Goal: Task Accomplishment & Management: Manage account settings

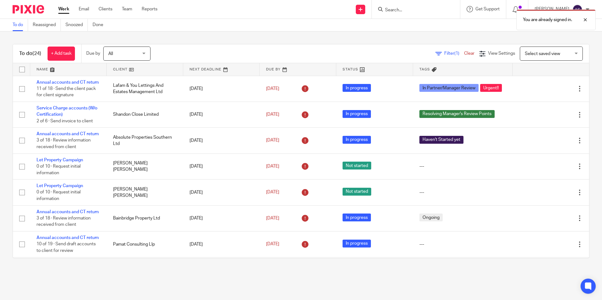
drag, startPoint x: 262, startPoint y: 6, endPoint x: 271, endPoint y: 1, distance: 10.2
click at [262, 6] on div "Send new email Create task Add client Get Support Contact Support Help Document…" at bounding box center [384, 9] width 435 height 19
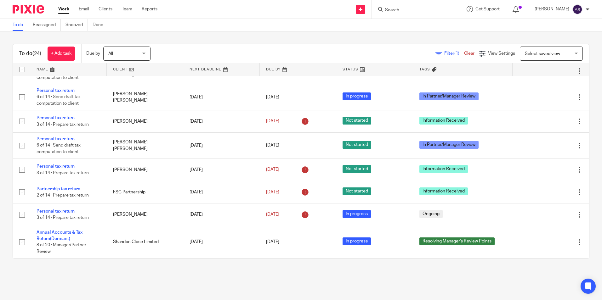
scroll to position [441, 0]
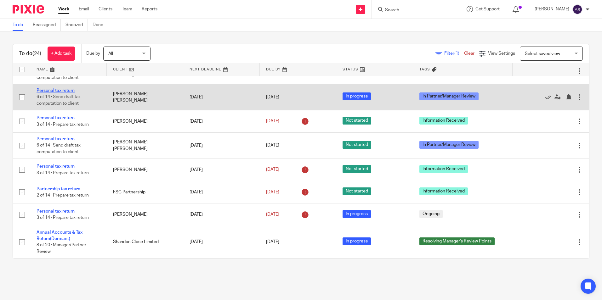
click at [66, 93] on link "Personal tax return" at bounding box center [56, 91] width 38 height 4
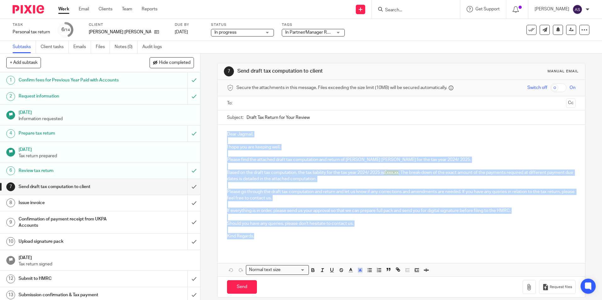
drag, startPoint x: 225, startPoint y: 134, endPoint x: 277, endPoint y: 236, distance: 114.8
click at [277, 236] on div "Dear Jagmail, I hope you are keeping well. Please find the attached draft tax c…" at bounding box center [401, 188] width 367 height 126
copy div "Dear Jagmail, I hope you are keeping well. Please find the attached draft tax c…"
click at [288, 149] on p "I hope you are keeping well." at bounding box center [401, 147] width 348 height 6
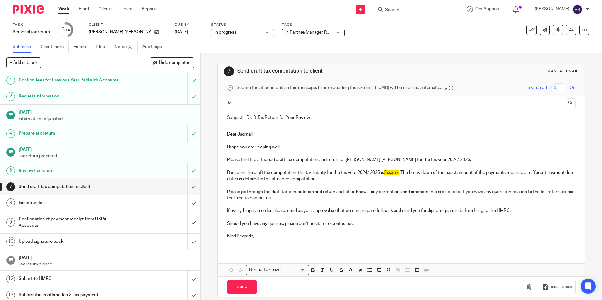
drag, startPoint x: 304, startPoint y: 117, endPoint x: 244, endPoint y: 114, distance: 60.2
click at [244, 114] on div "Subject: Draft Tax Return for Your Review" at bounding box center [401, 118] width 348 height 14
type input "Draft Tax Return for Your Review"
click at [33, 9] on img at bounding box center [28, 9] width 31 height 9
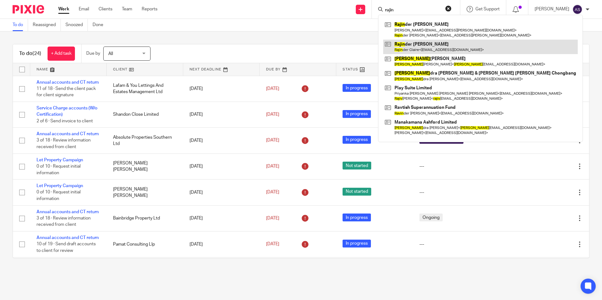
type input "rajin"
click at [431, 48] on link at bounding box center [480, 47] width 195 height 14
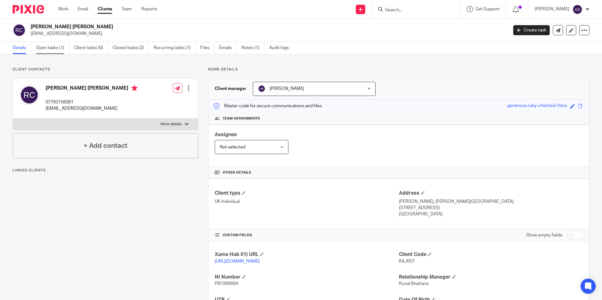
click at [49, 47] on link "Open tasks (1)" at bounding box center [52, 48] width 33 height 12
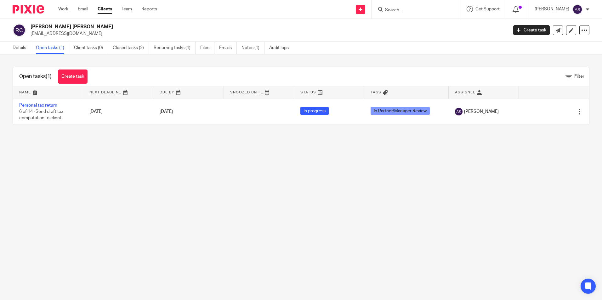
click at [322, 170] on main "Rajinder Kaur Claire jagclaire@btinternet.com Create task Update from Companies…" at bounding box center [301, 150] width 602 height 300
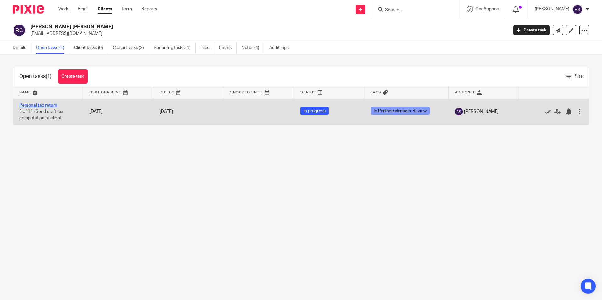
click at [39, 105] on link "Personal tax return" at bounding box center [38, 105] width 38 height 4
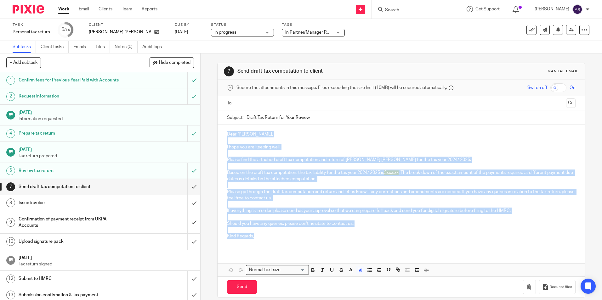
drag, startPoint x: 226, startPoint y: 134, endPoint x: 267, endPoint y: 235, distance: 109.3
click at [267, 235] on div "Dear Rajinder, I hope you are keeping well. Please find the attached draft tax …" at bounding box center [401, 188] width 367 height 126
copy div "Dear Rajinder, I hope you are keeping well. Please find the attached draft tax …"
click at [369, 171] on p "Based on the draft tax computation, the tax liability for the tax year 2024/ 20…" at bounding box center [401, 176] width 348 height 13
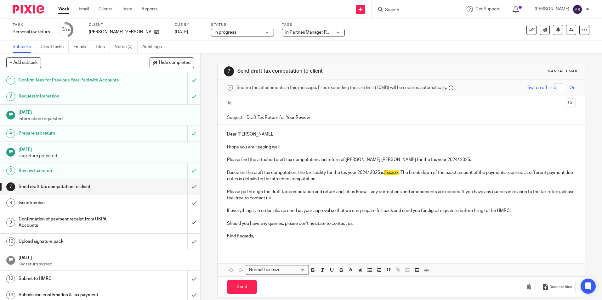
click at [302, 159] on p "Please find the attached draft tax computation and return of Rajinder Kaur Clai…" at bounding box center [401, 160] width 348 height 6
drag, startPoint x: 226, startPoint y: 133, endPoint x: 254, endPoint y: 132, distance: 28.1
click at [254, 132] on p "Dear Rajinder," at bounding box center [401, 134] width 348 height 6
copy p "Dear Rajinder,"
click at [326, 248] on div "Dear Rajinder, I hope you are keeping well. Please find the attached draft tax …" at bounding box center [401, 188] width 367 height 126
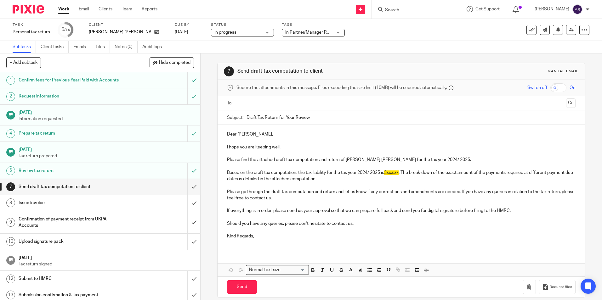
click at [354, 157] on p "Please find the attached draft tax computation and return of Rajinder Kaur Clai…" at bounding box center [401, 160] width 348 height 6
drag, startPoint x: 345, startPoint y: 158, endPoint x: 383, endPoint y: 158, distance: 38.4
click at [383, 158] on p "Please find the attached draft tax computation and return of Rajinder Kaur Clai…" at bounding box center [401, 160] width 348 height 6
copy p "Rajinder Kaur Claire"
click at [33, 12] on img at bounding box center [28, 9] width 31 height 9
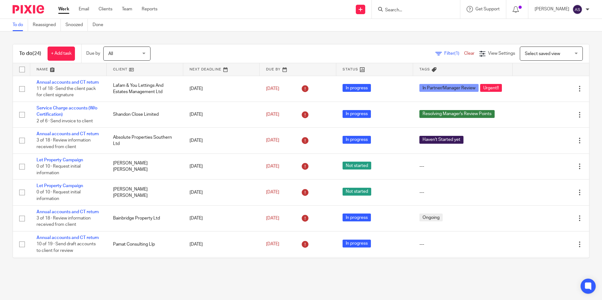
click at [396, 9] on input "Search" at bounding box center [413, 11] width 57 height 6
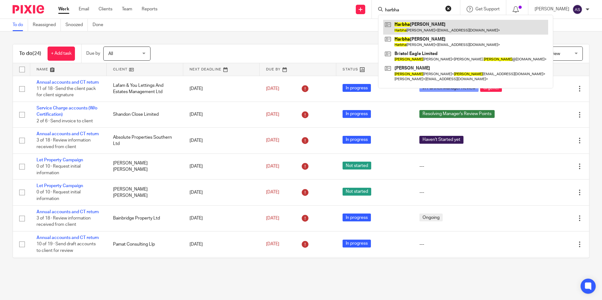
type input "harbha"
click at [423, 26] on link at bounding box center [465, 27] width 165 height 14
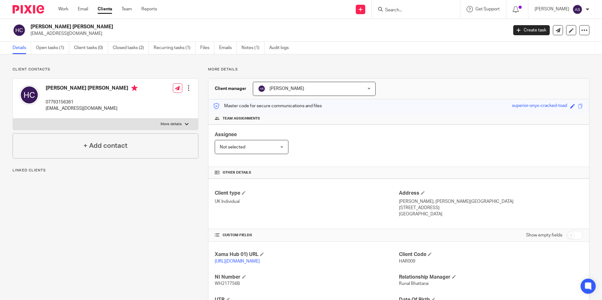
click at [50, 45] on link "Open tasks (1)" at bounding box center [52, 48] width 33 height 12
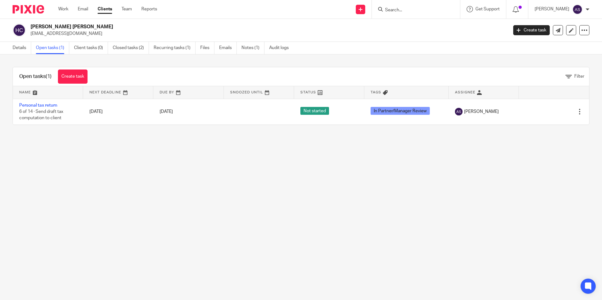
click at [47, 107] on link "Personal tax return" at bounding box center [38, 105] width 38 height 4
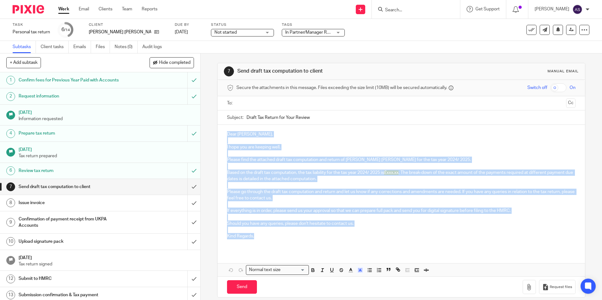
drag, startPoint x: 225, startPoint y: 134, endPoint x: 262, endPoint y: 236, distance: 108.3
click at [262, 236] on div "Dear [PERSON_NAME], I hope you are keeping well. Please find the attached draft…" at bounding box center [401, 188] width 367 height 126
copy div "Dear [PERSON_NAME], I hope you are keeping well. Please find the attached draft…"
click at [362, 164] on p at bounding box center [401, 166] width 348 height 6
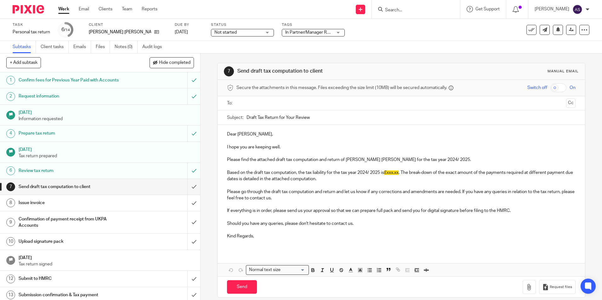
click at [268, 117] on input "Draft Tax Return for Your Review" at bounding box center [411, 118] width 329 height 14
click at [314, 195] on p "Please go through the draft tax computation and return and let us know if any c…" at bounding box center [401, 195] width 348 height 13
click at [36, 11] on img at bounding box center [28, 9] width 31 height 9
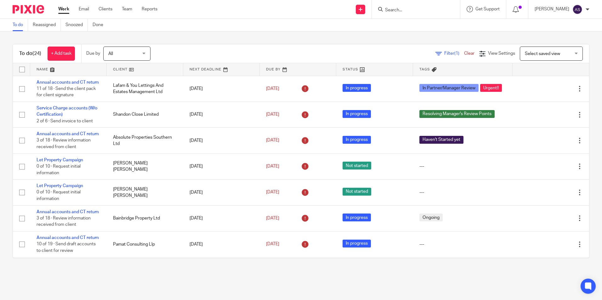
click at [206, 24] on div "To do Reassigned Snoozed Done" at bounding box center [301, 25] width 602 height 13
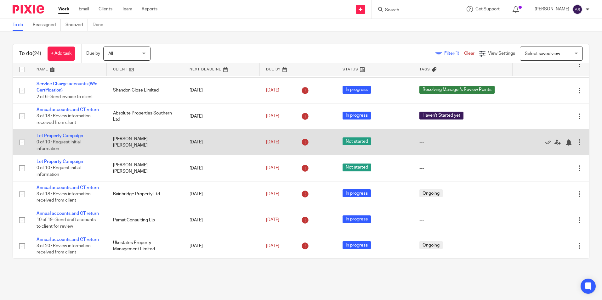
scroll to position [63, 0]
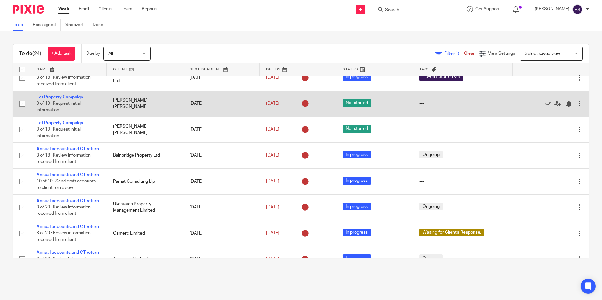
click at [73, 100] on link "Let Property Campaign" at bounding box center [60, 97] width 47 height 4
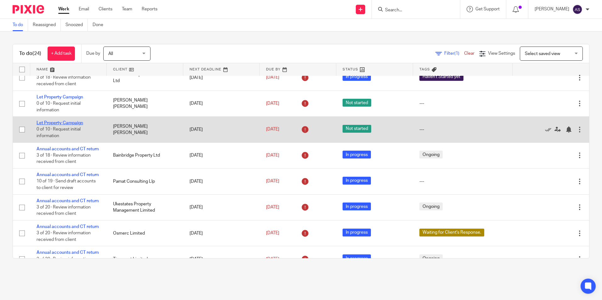
click at [64, 125] on link "Let Property Campaign" at bounding box center [60, 123] width 47 height 4
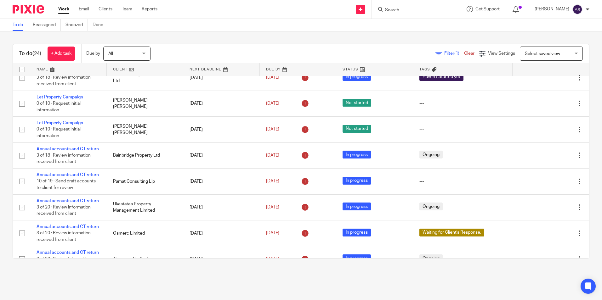
click at [408, 6] on form at bounding box center [418, 9] width 67 height 8
click at [406, 10] on input "Search" at bounding box center [413, 11] width 57 height 6
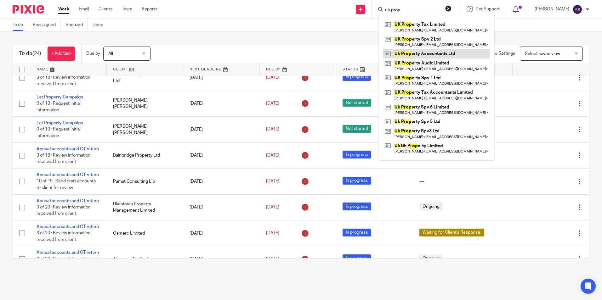
type input "uk prop"
click at [433, 51] on link at bounding box center [436, 53] width 106 height 9
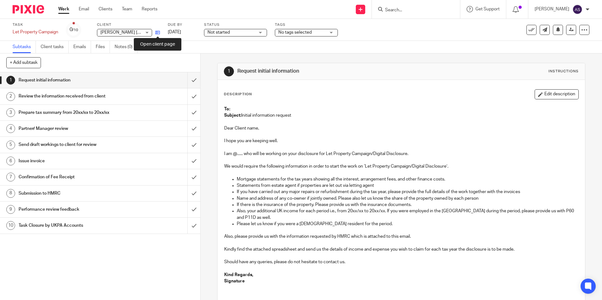
click at [158, 33] on icon at bounding box center [157, 32] width 5 height 5
click at [158, 35] on icon at bounding box center [157, 32] width 5 height 5
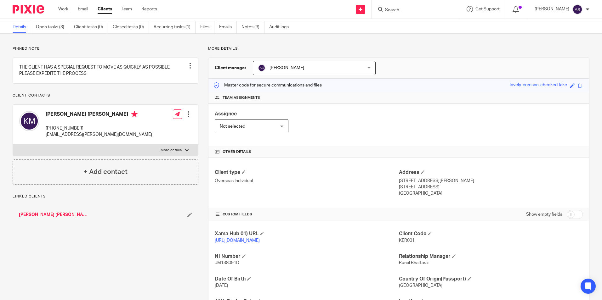
scroll to position [31, 0]
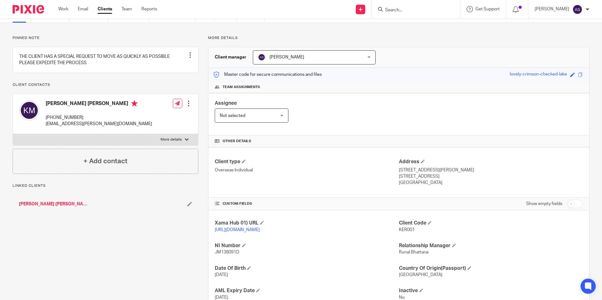
click at [402, 229] on span "KER001" at bounding box center [407, 230] width 16 height 4
copy span "KER001"
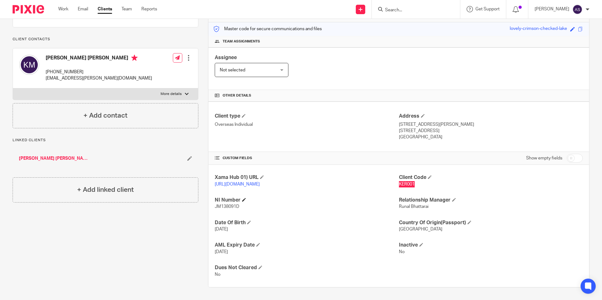
scroll to position [0, 0]
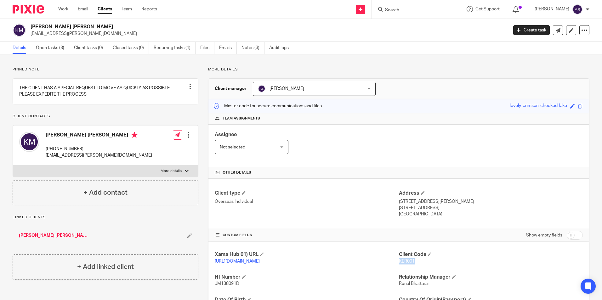
click at [52, 23] on div "Kerrie Wayne Martin kw.martin@hotmail.co.uk Create task Update from Companies H…" at bounding box center [301, 30] width 602 height 23
copy div "[PERSON_NAME] [PERSON_NAME]"
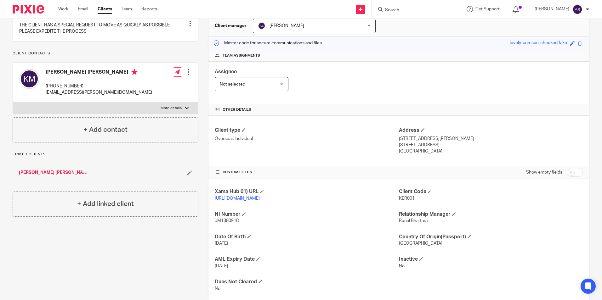
scroll to position [83, 0]
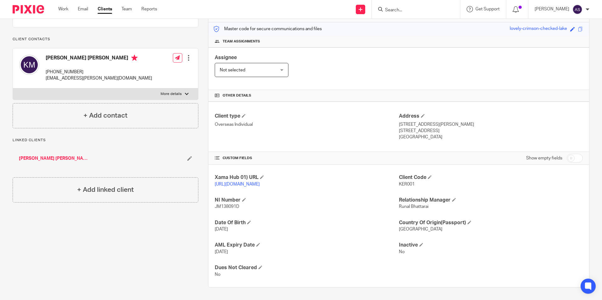
click at [225, 207] on span "JM138091D" at bounding box center [227, 207] width 25 height 4
copy p "JM138091D"
drag, startPoint x: 397, startPoint y: 120, endPoint x: 442, endPoint y: 120, distance: 44.7
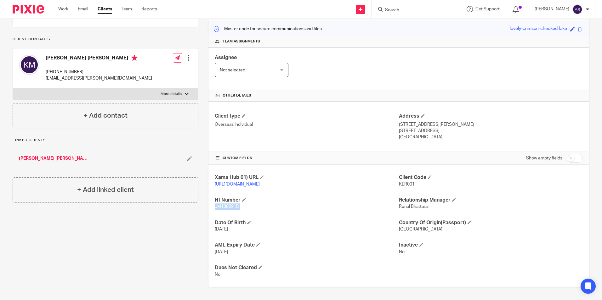
click at [442, 122] on p "[STREET_ADDRESS][PERSON_NAME]" at bounding box center [491, 125] width 184 height 6
copy p "1600 Stevenson Street"
click at [449, 128] on p "[STREET_ADDRESS]" at bounding box center [491, 131] width 184 height 6
drag, startPoint x: 445, startPoint y: 119, endPoint x: 410, endPoint y: 122, distance: 34.5
click at [410, 122] on div "Address 1600 Stevenson Street, Milton Ontario, L9T 6A4 Canada" at bounding box center [491, 127] width 184 height 28
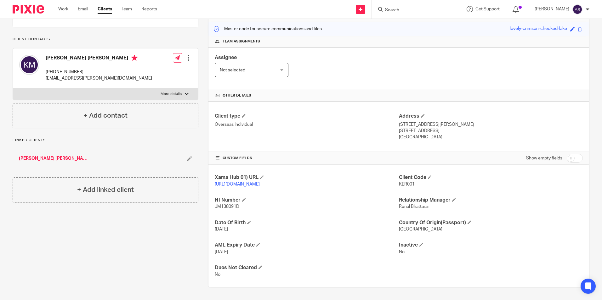
copy div "Milton Ontario"
click at [410, 134] on div "Client type Overseas Individual Address 1600 Stevenson Street, Milton Ontario, …" at bounding box center [399, 127] width 381 height 50
click at [417, 128] on p "[STREET_ADDRESS]" at bounding box center [491, 131] width 184 height 6
click at [418, 128] on p "[STREET_ADDRESS]" at bounding box center [491, 131] width 184 height 6
click at [415, 128] on p "[STREET_ADDRESS]" at bounding box center [491, 131] width 184 height 6
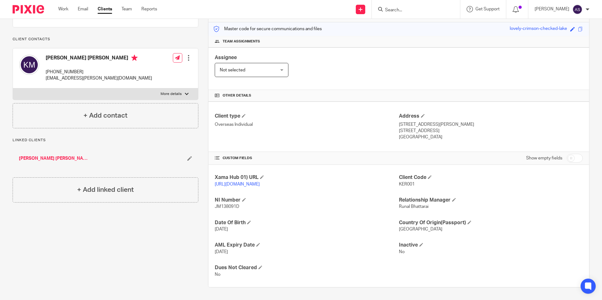
drag, startPoint x: 413, startPoint y: 125, endPoint x: 428, endPoint y: 125, distance: 15.1
click at [428, 128] on p "[STREET_ADDRESS]" at bounding box center [491, 131] width 184 height 6
copy p "L9T 6A4"
click at [355, 75] on div "Assignee Not selected Not selected Not selected [PERSON_NAME] [PERSON_NAME] [PE…" at bounding box center [399, 69] width 381 height 43
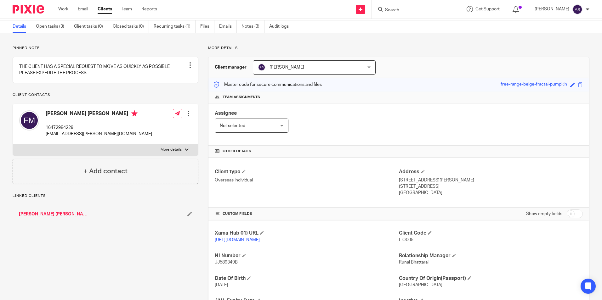
scroll to position [31, 0]
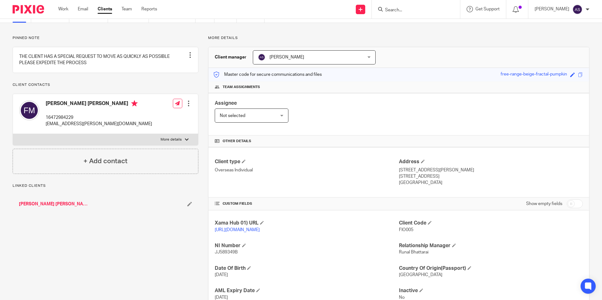
click at [403, 230] on span "FIO005" at bounding box center [406, 230] width 14 height 4
copy span "FIO005"
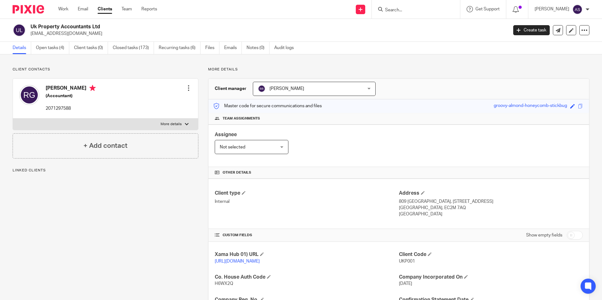
click at [54, 26] on h2 "Uk Property Accountants Ltd" at bounding box center [220, 27] width 379 height 7
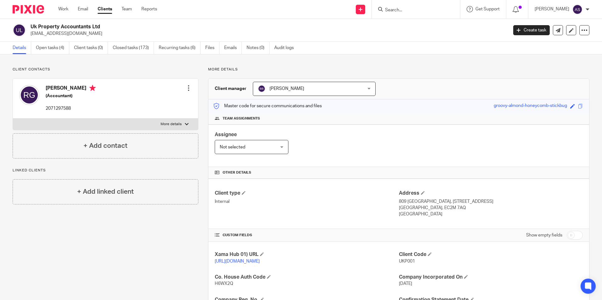
click at [131, 66] on div "Client contacts [PERSON_NAME] (Accountant) 2071297588 Edit contact Create clien…" at bounding box center [301, 249] width 602 height 391
click at [413, 15] on div at bounding box center [416, 9] width 88 height 19
click at [410, 12] on input "Search" at bounding box center [413, 11] width 57 height 6
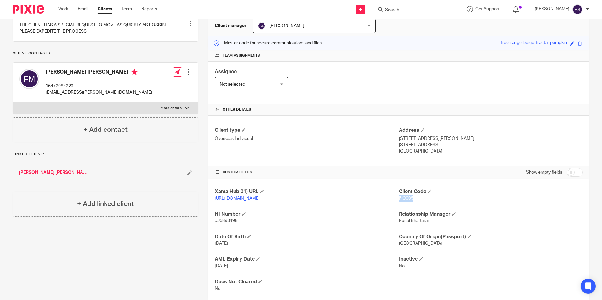
scroll to position [83, 0]
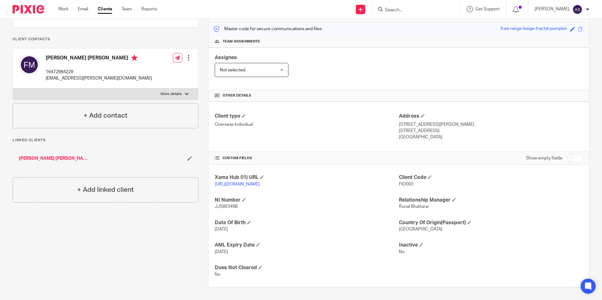
click at [63, 59] on h4 "[PERSON_NAME] [PERSON_NAME]" at bounding box center [99, 59] width 106 height 8
click at [64, 58] on h4 "[PERSON_NAME] [PERSON_NAME]" at bounding box center [99, 59] width 106 height 8
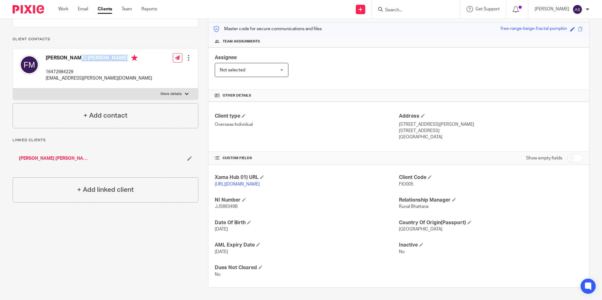
click at [64, 58] on h4 "[PERSON_NAME] [PERSON_NAME]" at bounding box center [99, 59] width 106 height 8
click at [88, 58] on h4 "[PERSON_NAME] [PERSON_NAME]" at bounding box center [99, 59] width 106 height 8
copy h4 "[PERSON_NAME] [PERSON_NAME]"
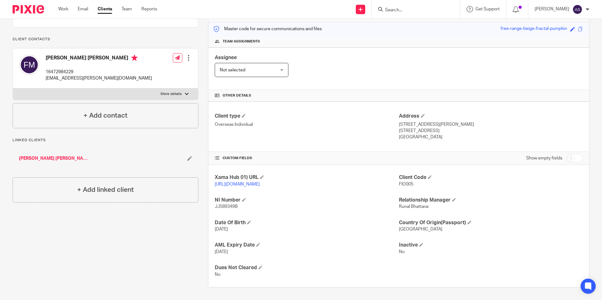
click at [219, 206] on span "JJ589349B" at bounding box center [226, 207] width 23 height 4
copy p "JJ589349B"
click at [316, 57] on div "Assignee Not selected Not selected Not selected [PERSON_NAME] [PERSON_NAME] [PE…" at bounding box center [399, 69] width 381 height 43
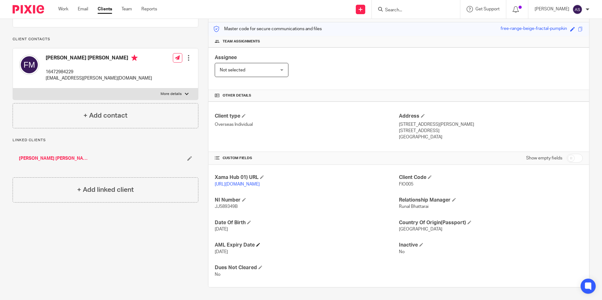
click at [326, 243] on h4 "AML Expiry Date" at bounding box center [307, 245] width 184 height 7
